Goal: Transaction & Acquisition: Purchase product/service

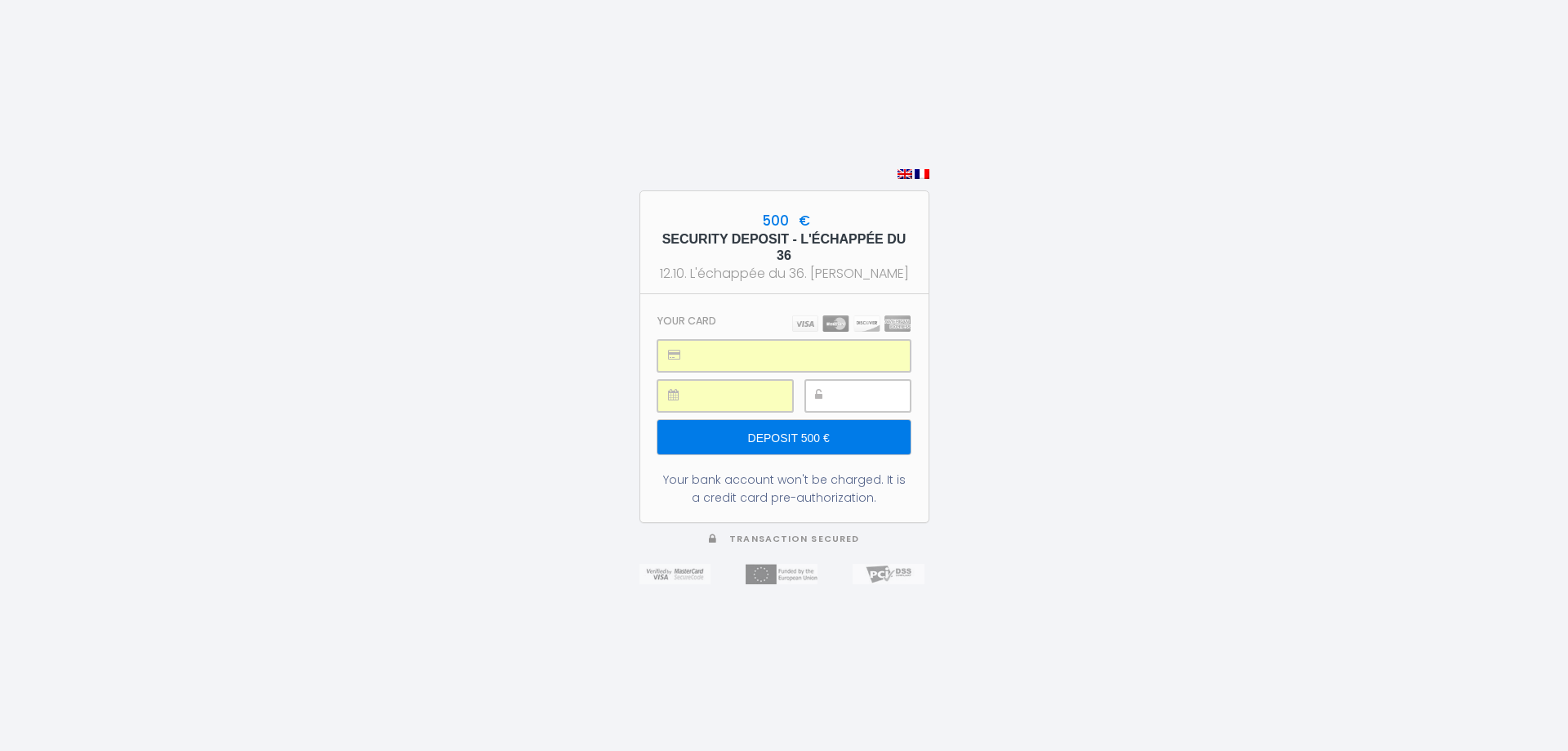
click at [795, 434] on input "Deposit 500 €" at bounding box center [783, 437] width 252 height 34
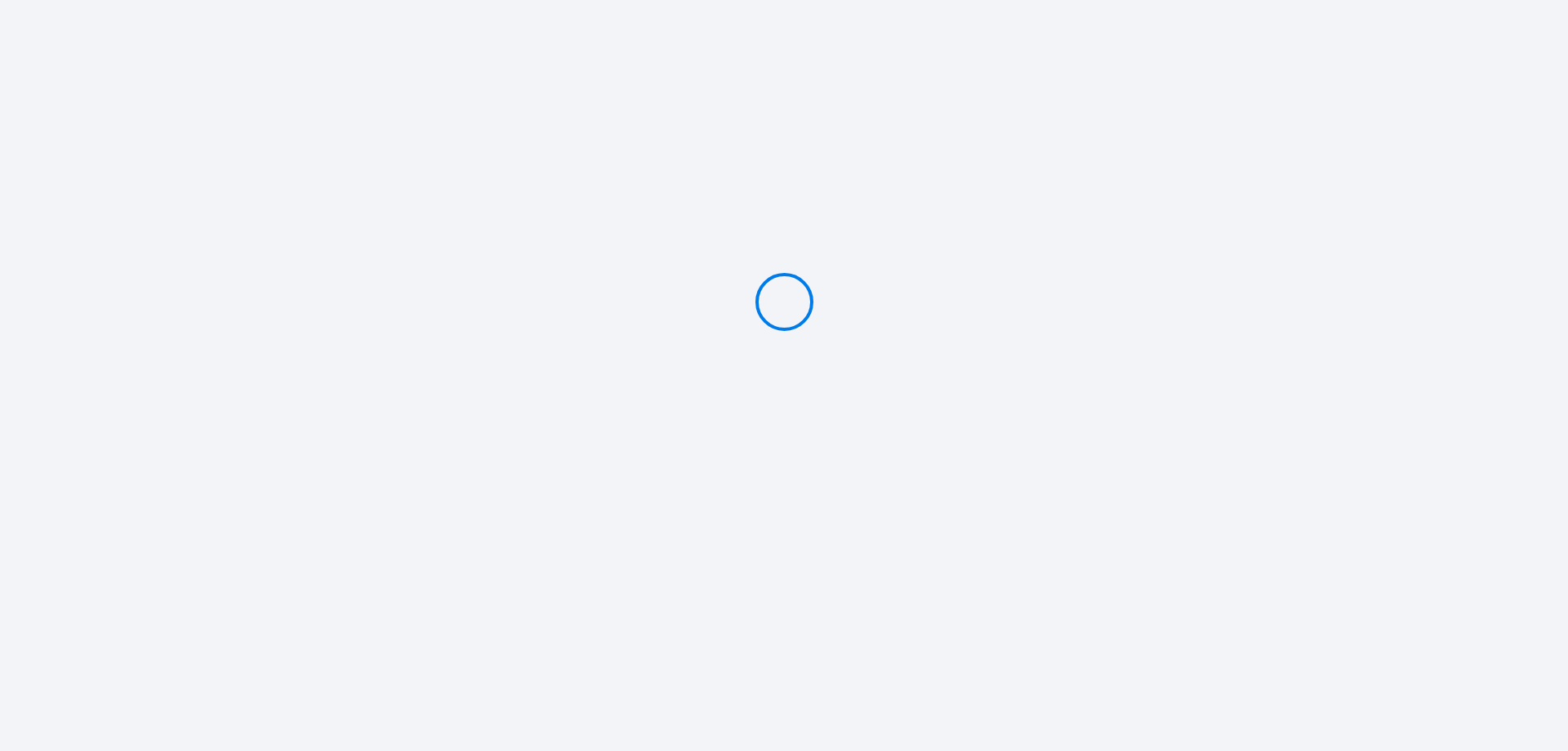
type input "Deposit 500 €"
click at [751, 462] on p "Transaction secured" at bounding box center [784, 461] width 290 height 20
click at [755, 506] on div "500 € SECURITY DEPOSIT - L'ÉCHAPPÉE DU 36 12.10. L'échappée du 36. [PERSON_NAME…" at bounding box center [784, 376] width 290 height 751
